Goal: Information Seeking & Learning: Understand process/instructions

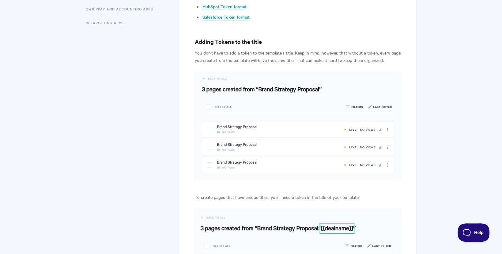
scroll to position [197, 0]
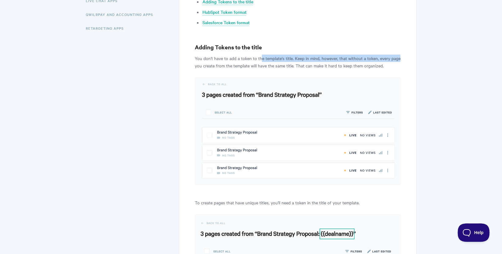
drag, startPoint x: 260, startPoint y: 59, endPoint x: 402, endPoint y: 60, distance: 141.7
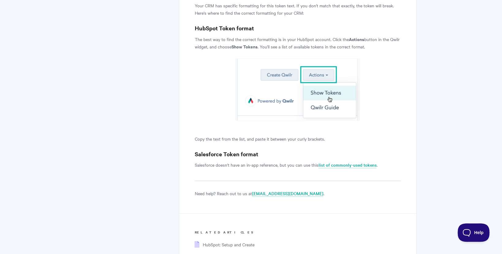
scroll to position [660, 0]
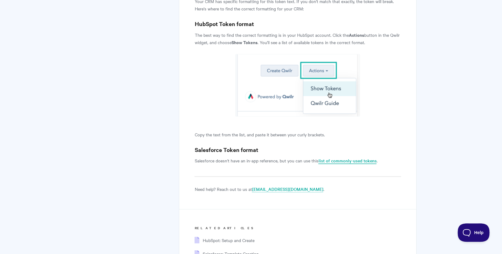
click at [348, 161] on link "list of commonly-used tokens" at bounding box center [347, 160] width 58 height 7
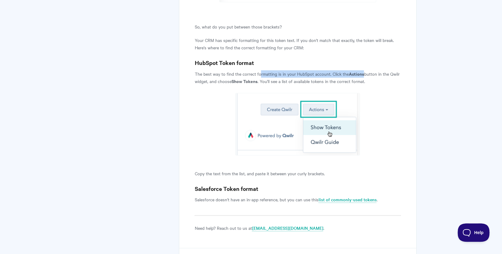
drag, startPoint x: 259, startPoint y: 72, endPoint x: 362, endPoint y: 73, distance: 103.4
click at [362, 73] on p "The best way to find the correct formatting is in your HubSpot account. Click t…" at bounding box center [297, 77] width 206 height 15
click at [378, 140] on p at bounding box center [297, 124] width 206 height 62
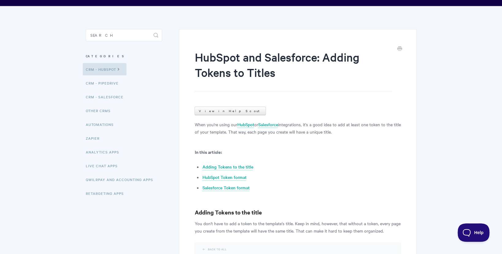
scroll to position [41, 0]
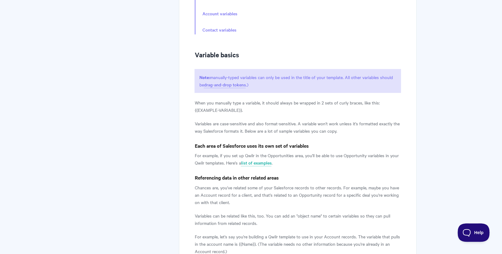
scroll to position [308, 0]
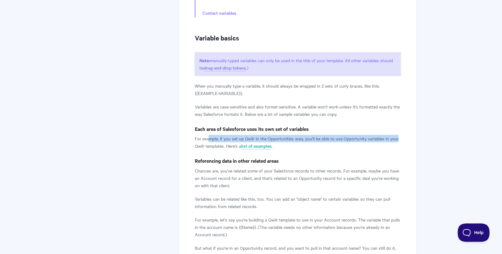
drag, startPoint x: 208, startPoint y: 140, endPoint x: 397, endPoint y: 140, distance: 188.8
click at [397, 140] on p "For example, if you set up Qwilr in the Opportunities area, you'll be able to u…" at bounding box center [297, 142] width 206 height 15
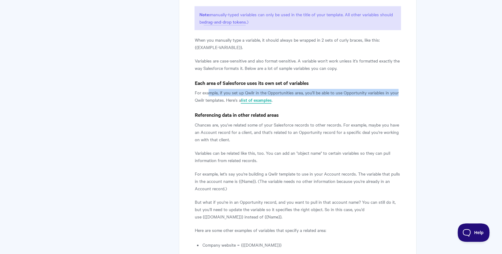
click at [262, 99] on link "list of examples" at bounding box center [256, 100] width 31 height 7
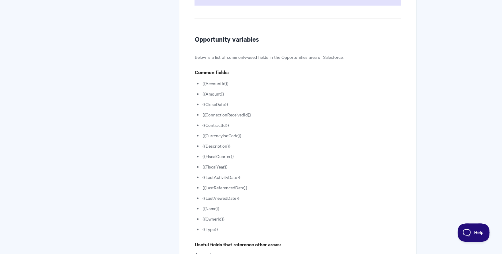
scroll to position [715, 0]
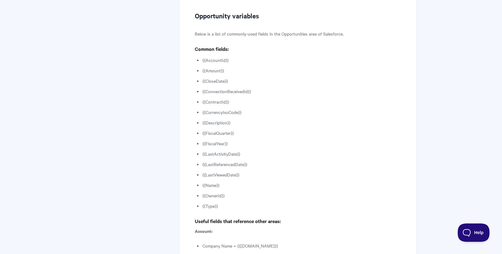
click at [213, 70] on li "{{Amount}}" at bounding box center [301, 69] width 198 height 7
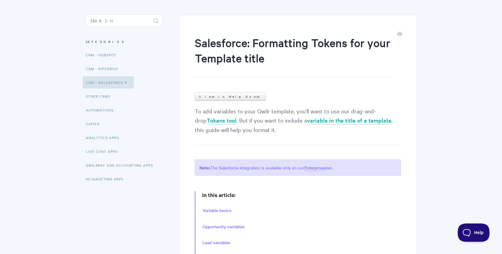
scroll to position [0, 0]
